Goal: Task Accomplishment & Management: Use online tool/utility

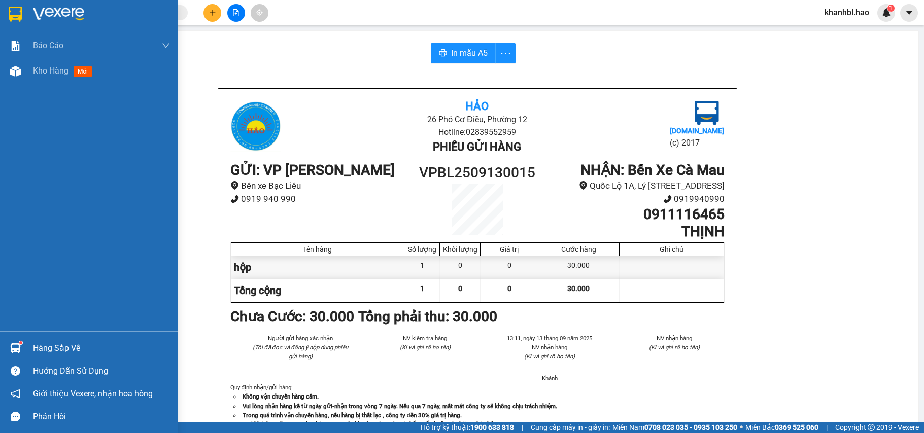
click at [11, 9] on img at bounding box center [15, 14] width 13 height 15
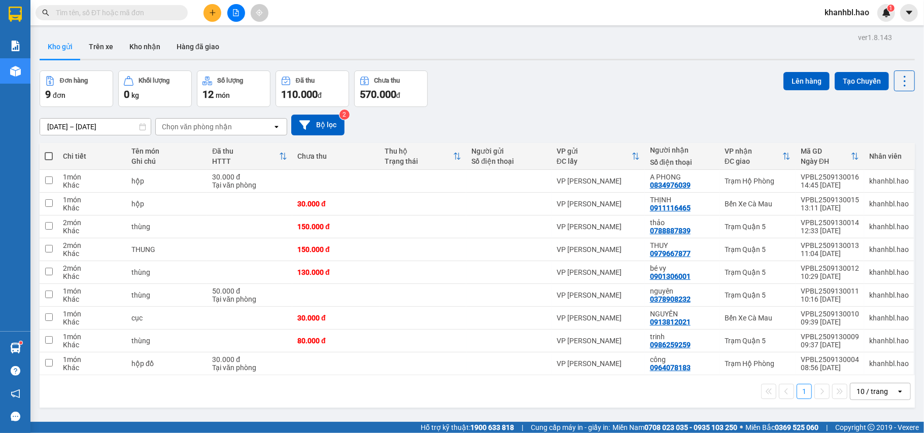
click at [64, 45] on button "Kho gửi" at bounding box center [60, 46] width 41 height 24
drag, startPoint x: 64, startPoint y: 45, endPoint x: 291, endPoint y: 111, distance: 236.5
click at [92, 52] on div "Kho gửi Trên xe Kho nhận Hàng đã giao" at bounding box center [477, 47] width 875 height 27
click at [831, 180] on icon at bounding box center [834, 181] width 7 height 7
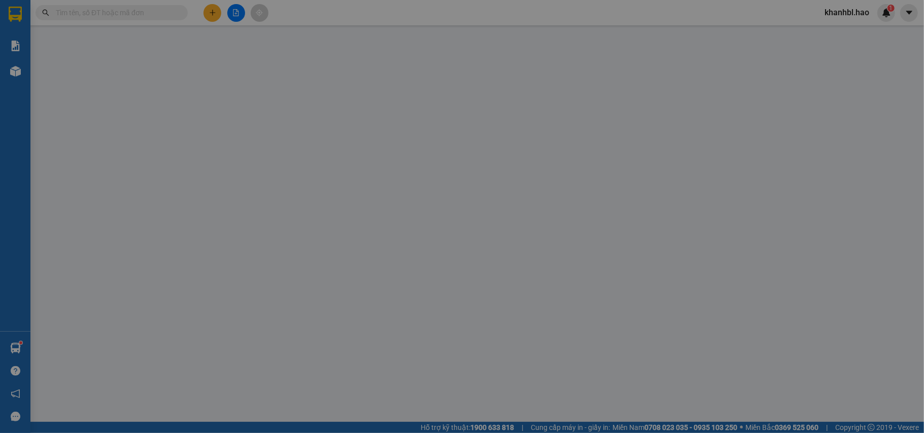
type input "0834976039"
type input "A PHONG"
type input "30.000"
type input "0"
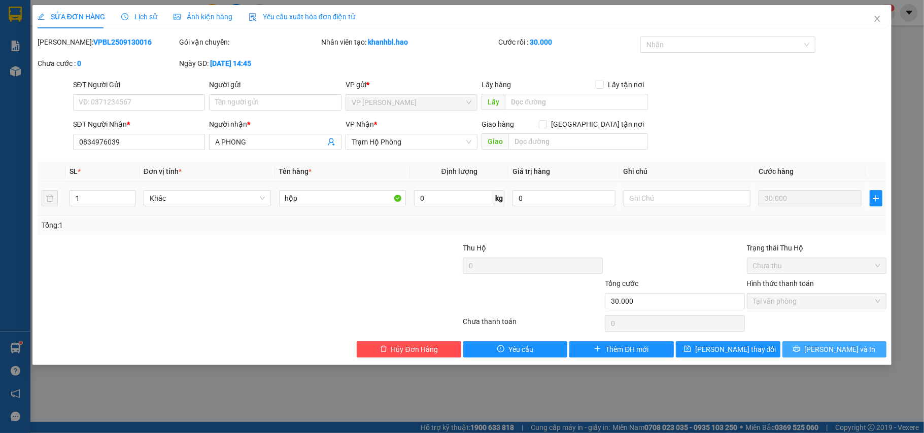
click at [836, 352] on span "[PERSON_NAME] và In" at bounding box center [839, 349] width 71 height 11
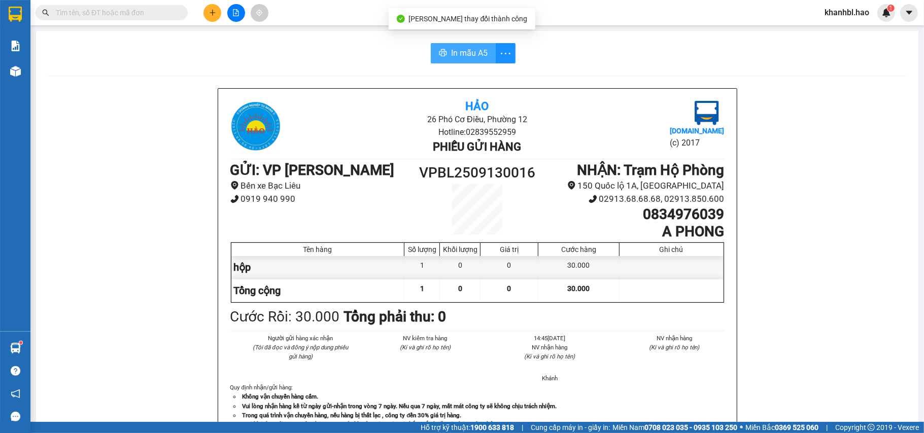
click at [462, 53] on span "In mẫu A5" at bounding box center [469, 53] width 37 height 13
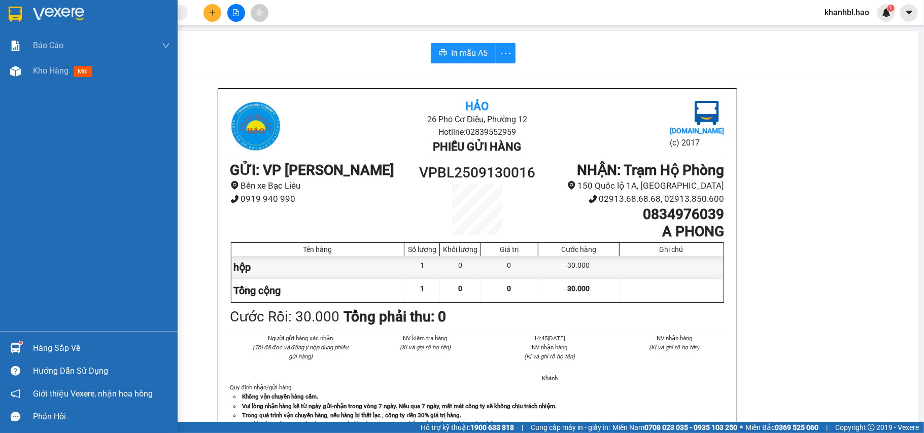
drag, startPoint x: 27, startPoint y: 18, endPoint x: 21, endPoint y: 17, distance: 6.3
click at [25, 17] on div at bounding box center [89, 16] width 178 height 33
click at [21, 17] on img at bounding box center [15, 14] width 13 height 15
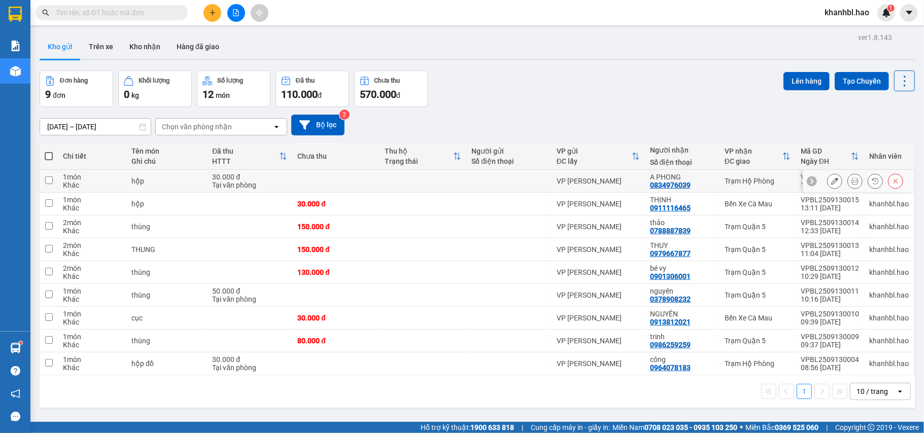
click at [684, 180] on div "A PHONG" at bounding box center [682, 177] width 64 height 8
checkbox input "true"
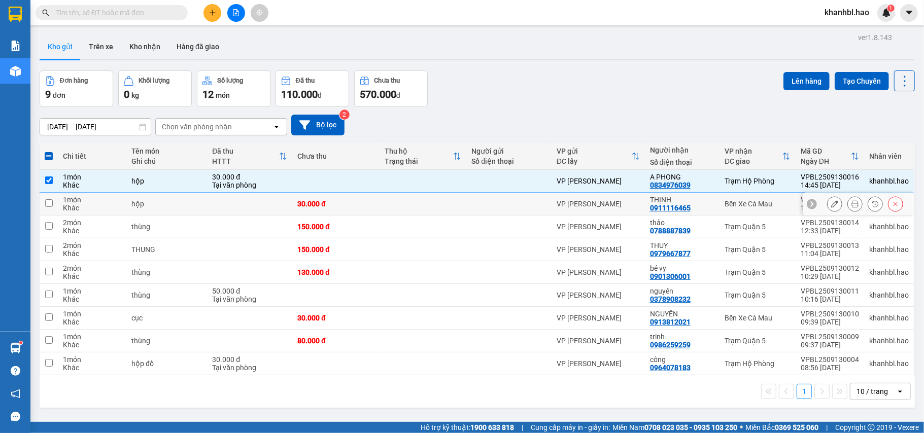
click at [682, 202] on div "THỊNH" at bounding box center [682, 200] width 64 height 8
checkbox input "true"
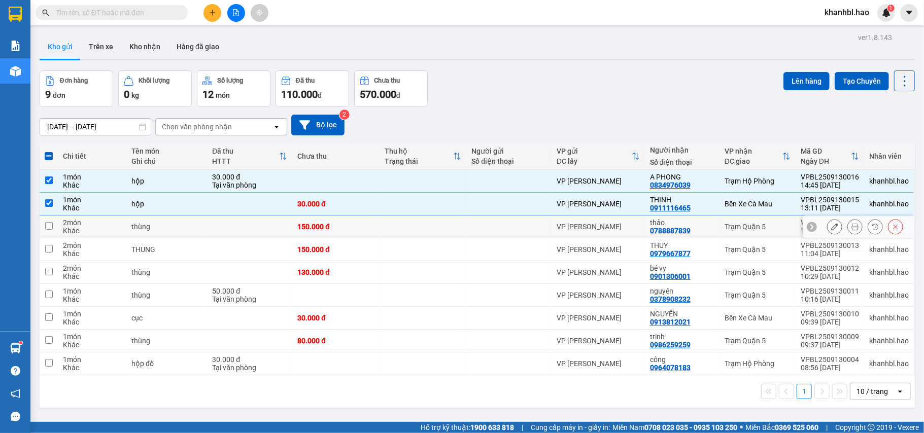
click at [692, 226] on div "thảo" at bounding box center [682, 223] width 64 height 8
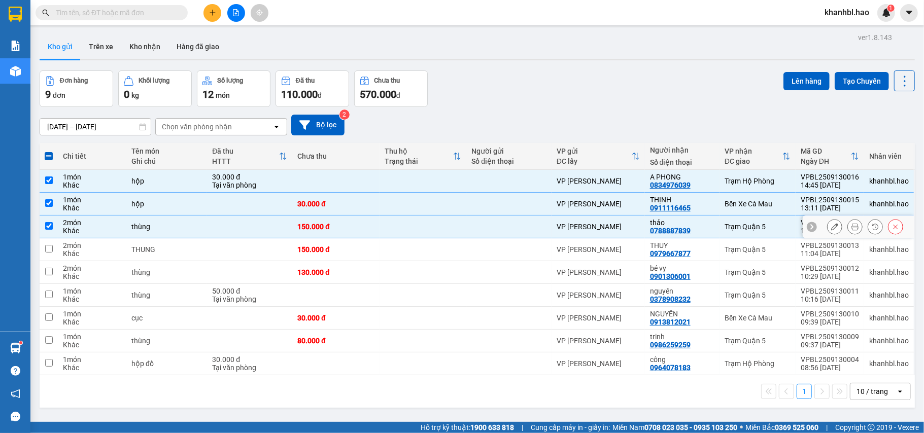
click at [686, 226] on div "thảo" at bounding box center [682, 223] width 64 height 8
checkbox input "false"
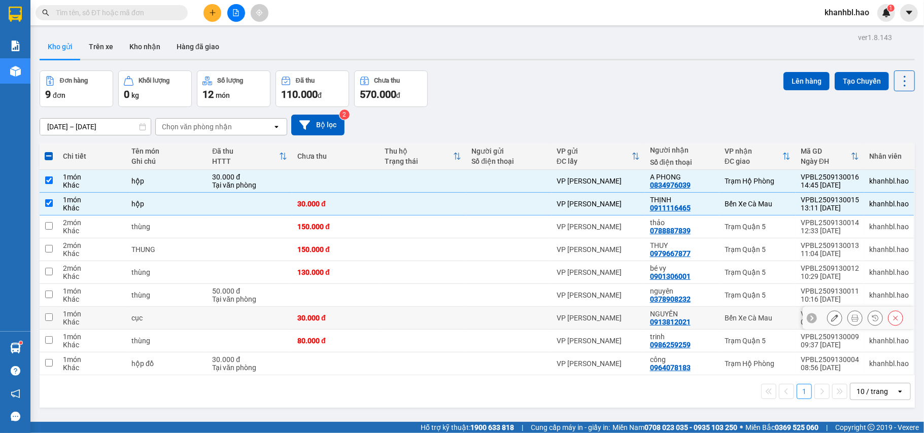
click at [690, 318] on div "NGUYÊN" at bounding box center [682, 314] width 64 height 8
checkbox input "true"
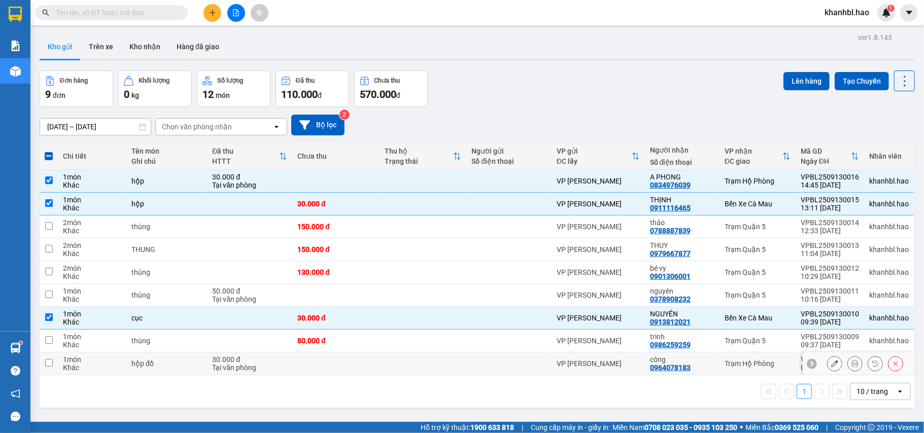
click at [685, 367] on div "công 0964078183" at bounding box center [682, 364] width 64 height 16
checkbox input "true"
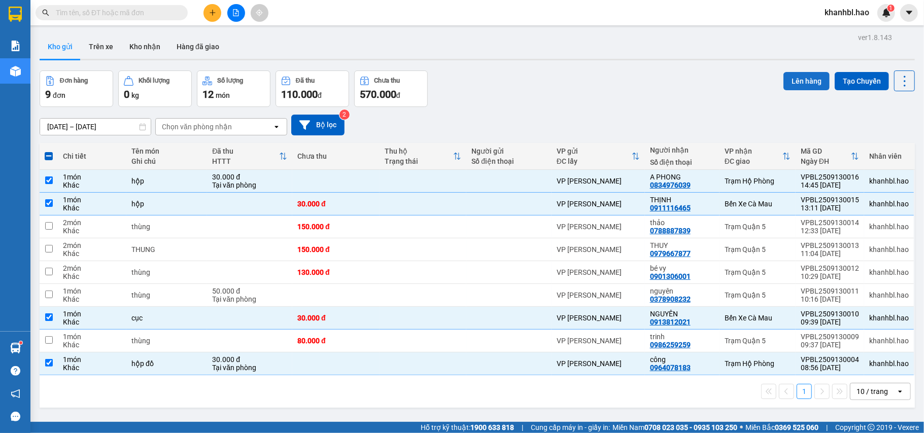
click at [790, 78] on button "Lên hàng" at bounding box center [806, 81] width 46 height 18
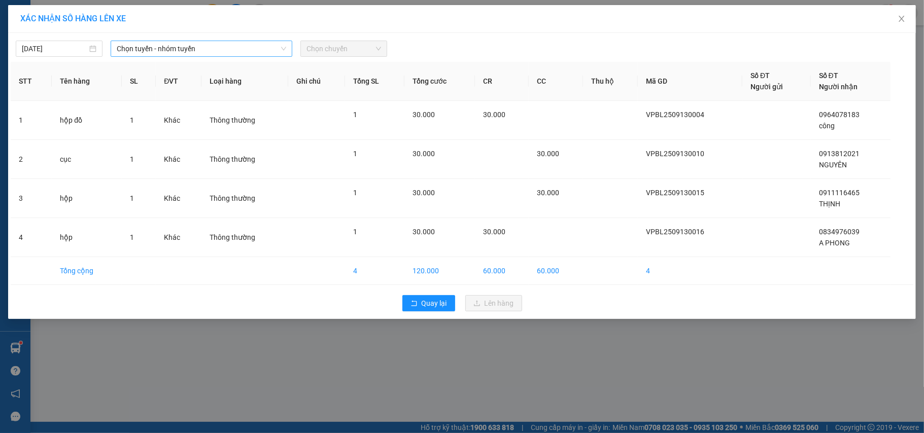
click at [224, 49] on span "Chọn tuyến - nhóm tuyến" at bounding box center [201, 48] width 169 height 15
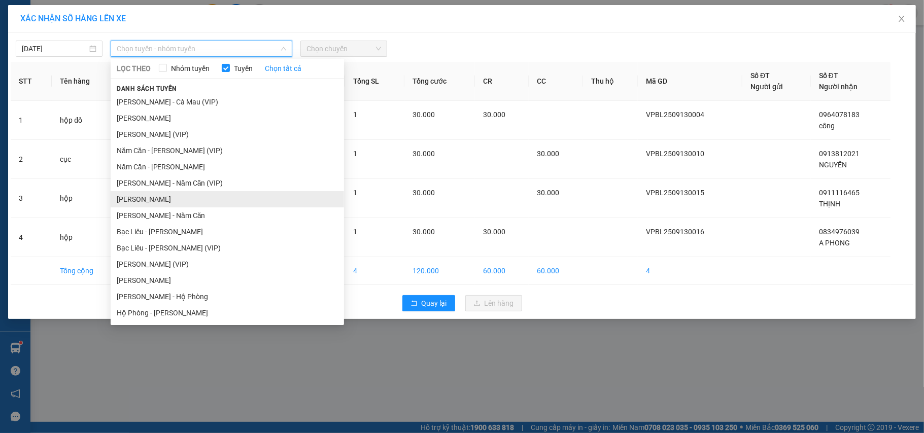
click at [189, 201] on li "[PERSON_NAME]" at bounding box center [227, 199] width 233 height 16
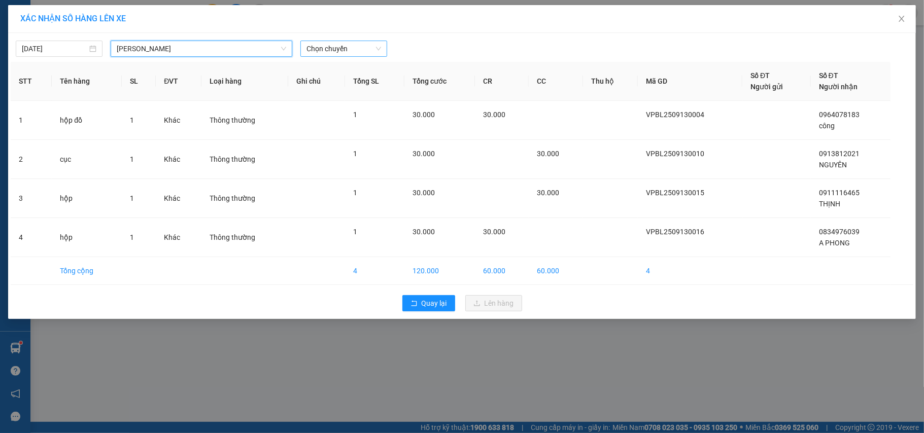
click at [333, 51] on span "Chọn chuyến" at bounding box center [343, 48] width 75 height 15
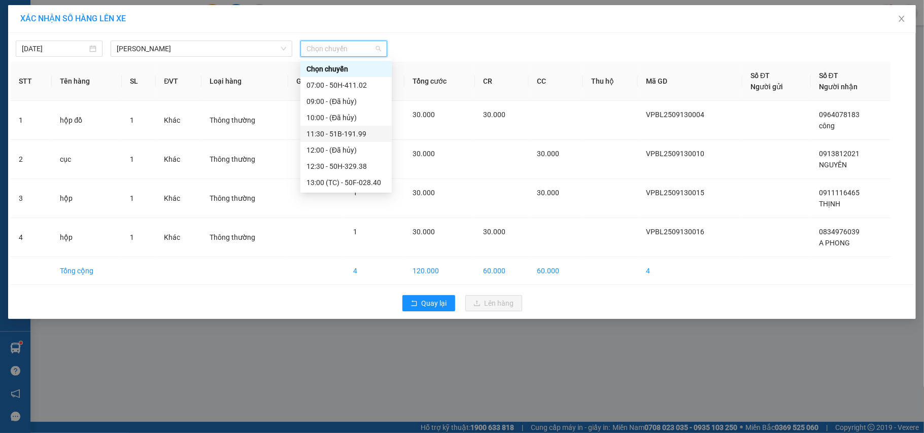
click at [355, 133] on div "11:30 - 51B-191.99" at bounding box center [345, 133] width 79 height 11
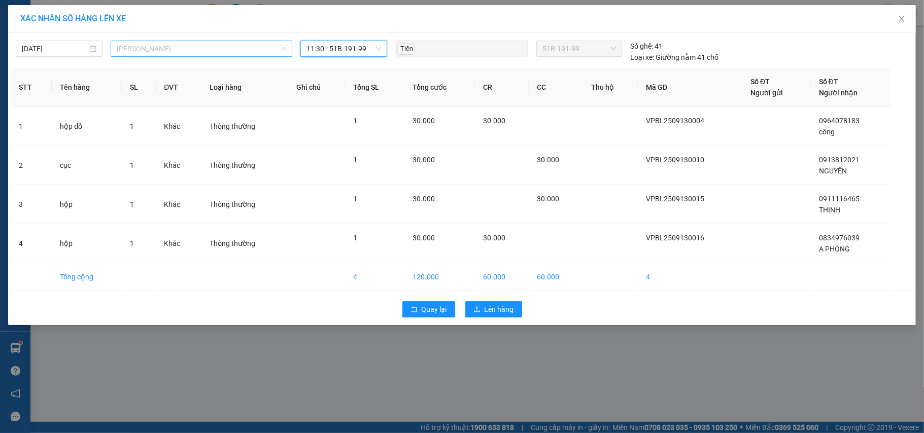
click at [275, 45] on span "[PERSON_NAME]" at bounding box center [201, 48] width 169 height 15
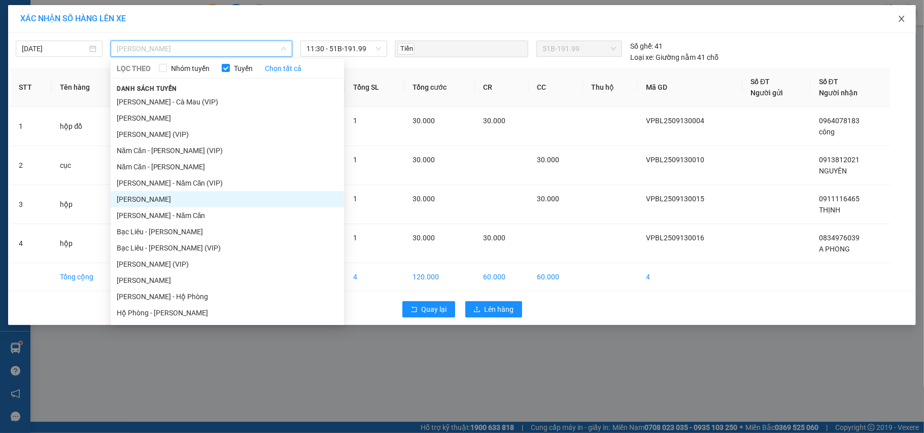
click at [902, 19] on icon "close" at bounding box center [901, 19] width 6 height 6
